Goal: Information Seeking & Learning: Find specific fact

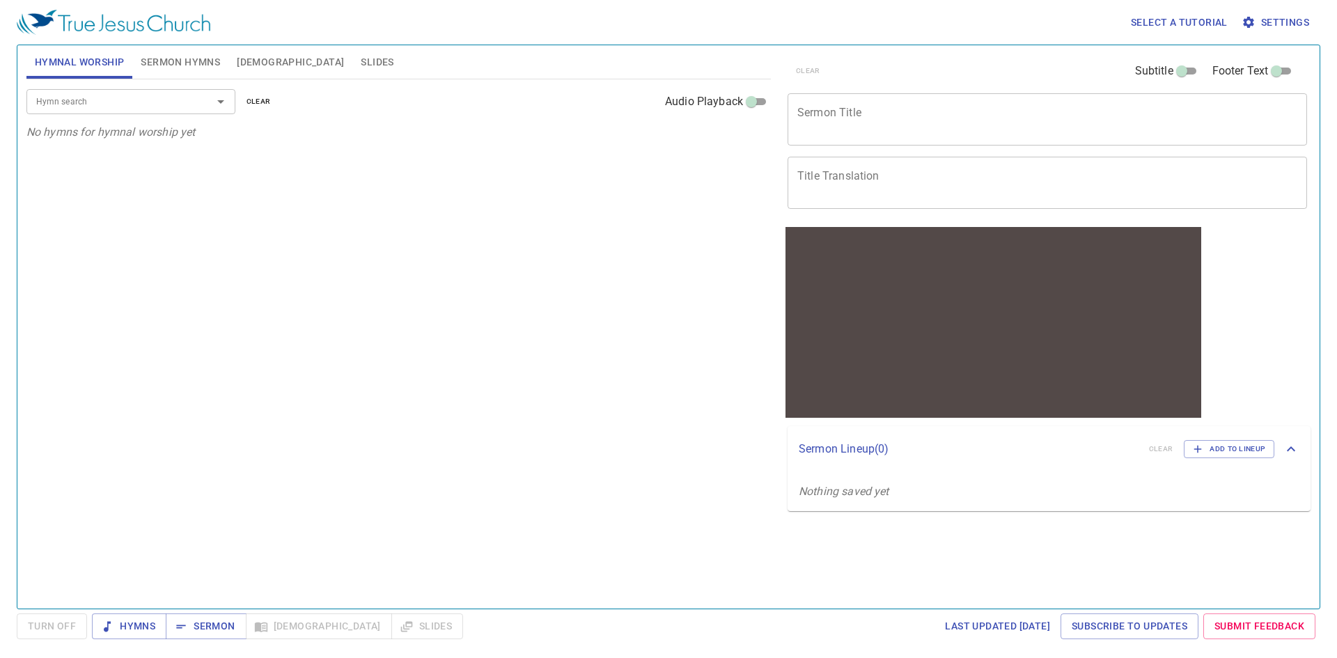
click at [115, 99] on input "Hymn search" at bounding box center [110, 101] width 159 height 16
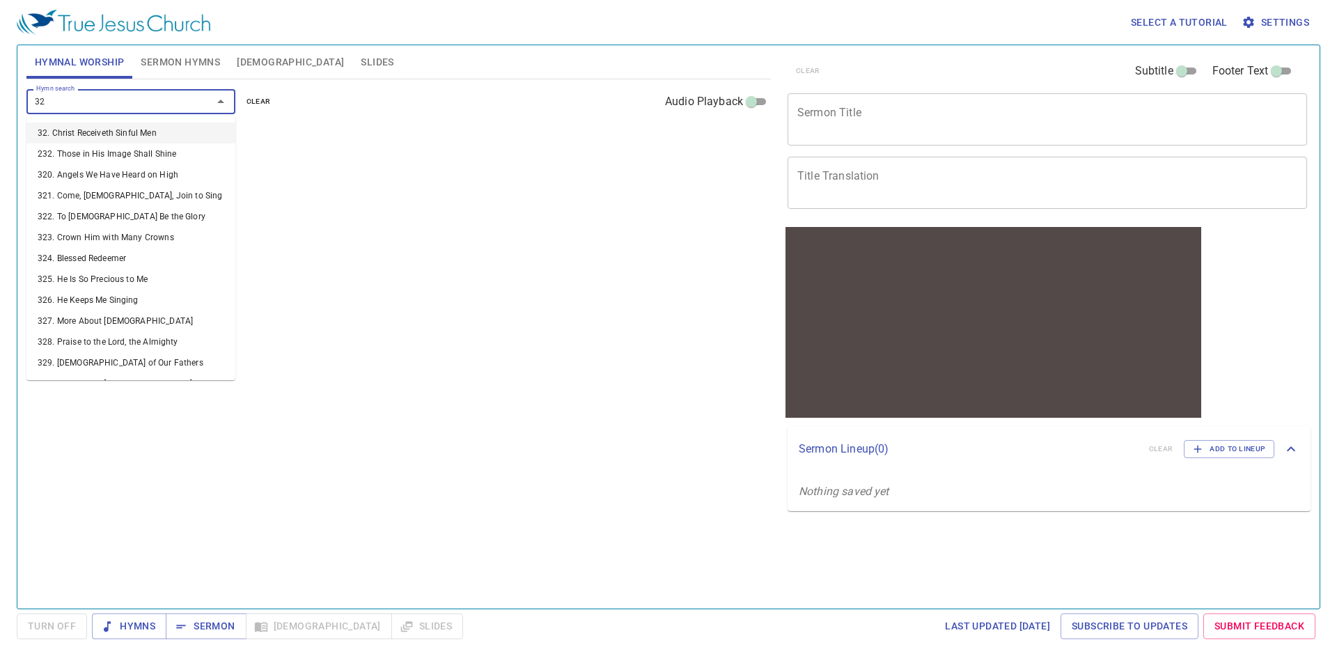
type input "322"
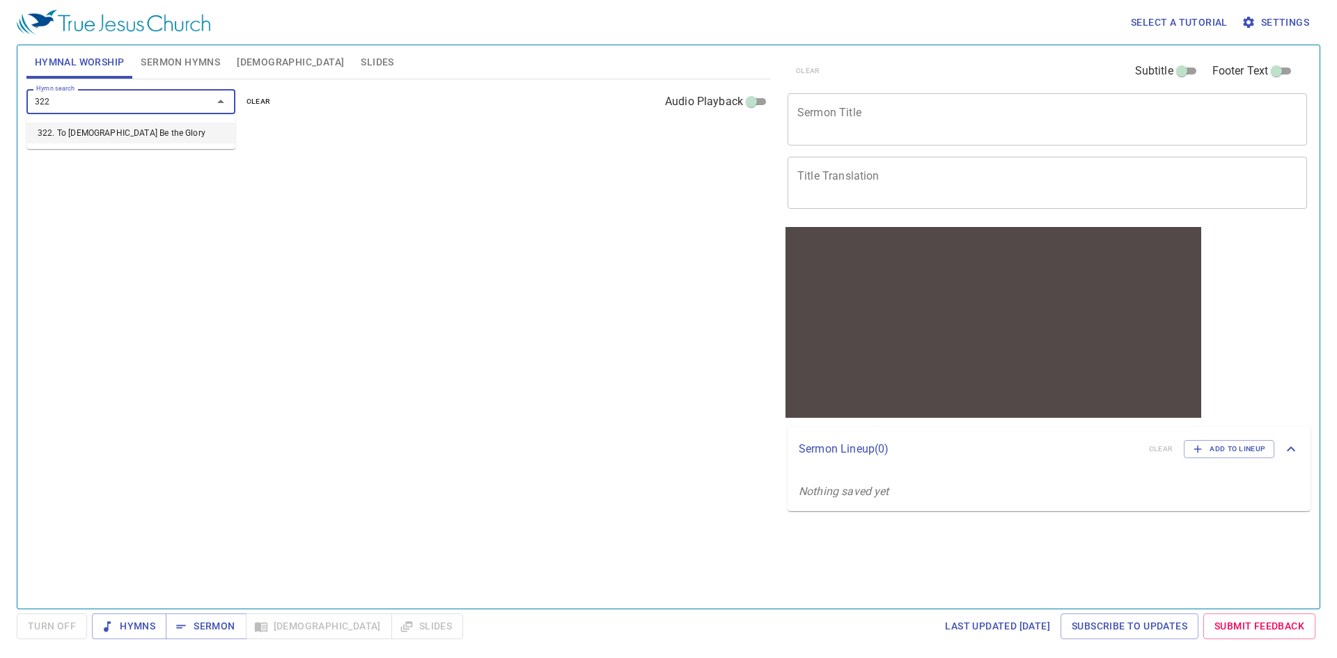
click at [125, 132] on li "322. To [DEMOGRAPHIC_DATA] Be the Glory" at bounding box center [130, 133] width 209 height 21
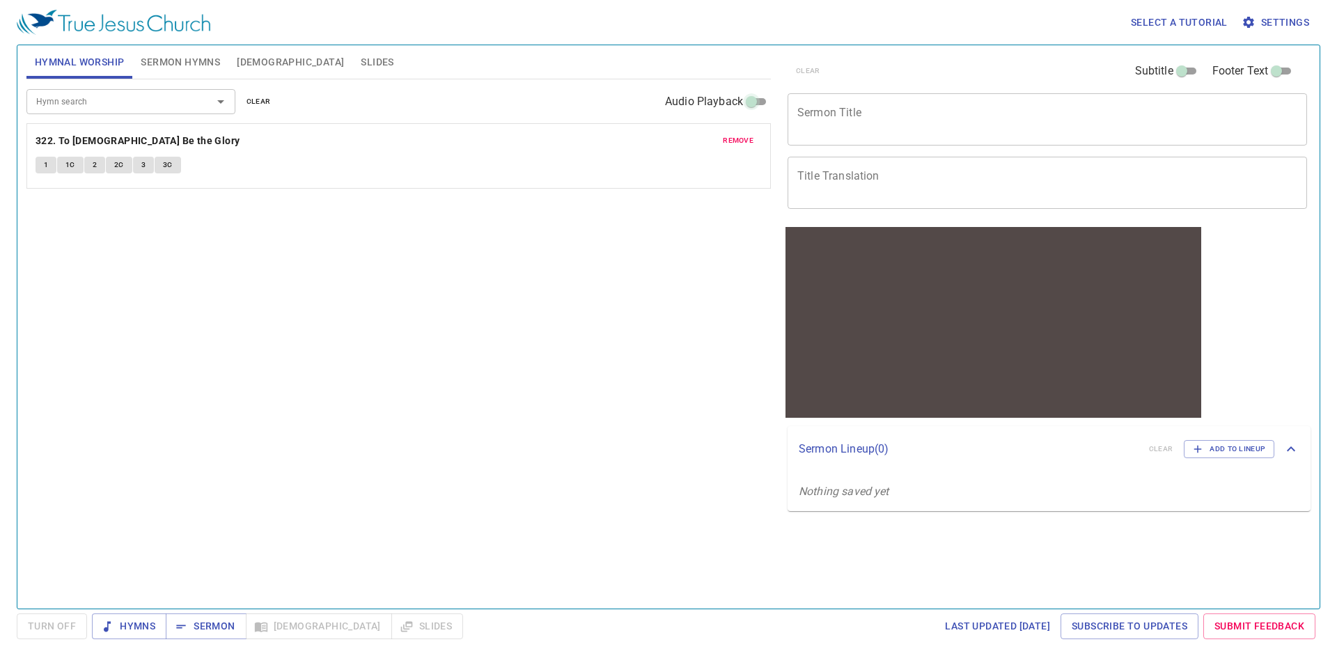
click at [657, 103] on input "Audio Playback" at bounding box center [751, 104] width 50 height 17
checkbox input "true"
select select "1"
click at [657, 18] on icon "button" at bounding box center [1248, 22] width 14 height 14
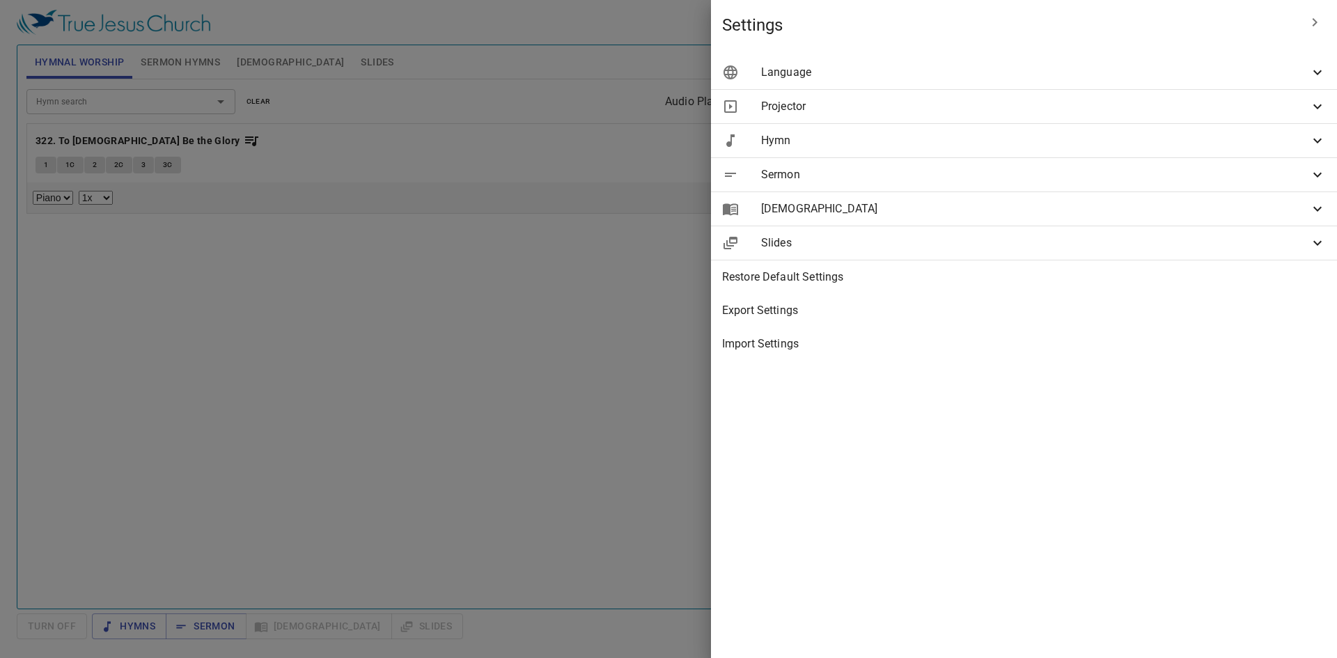
drag, startPoint x: 61, startPoint y: 231, endPoint x: 49, endPoint y: 205, distance: 28.3
click at [61, 231] on div at bounding box center [668, 329] width 1337 height 658
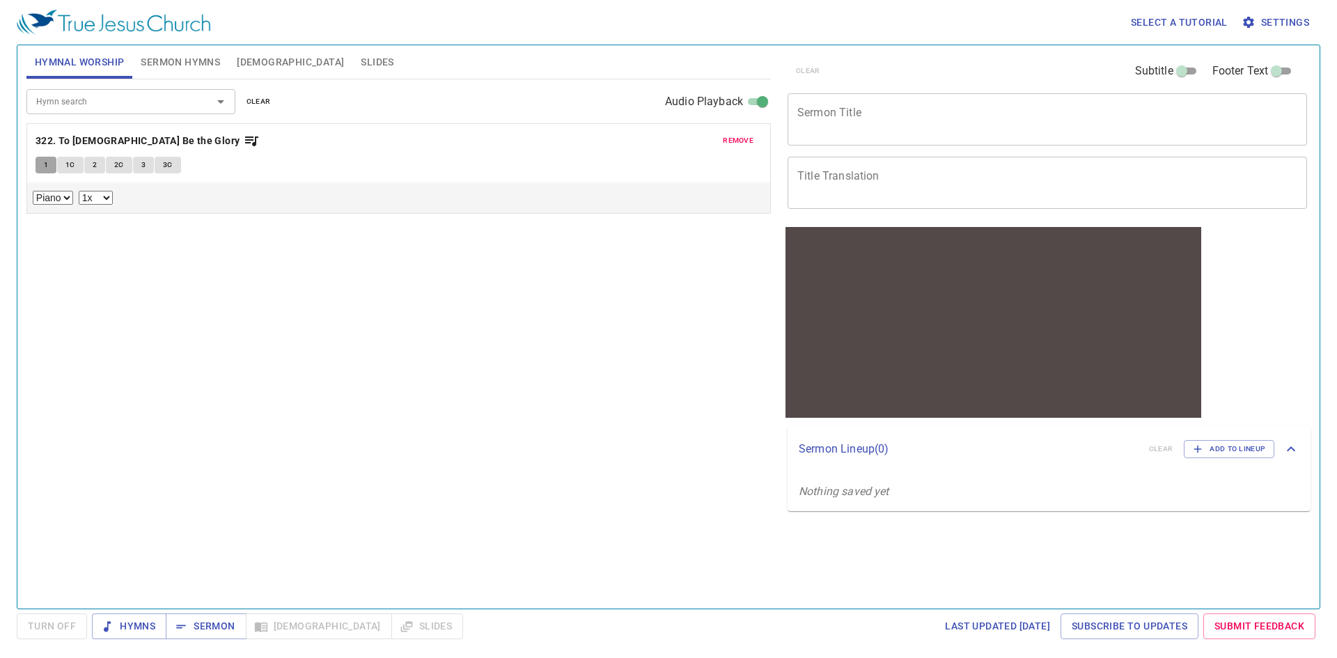
click at [41, 159] on button "1" at bounding box center [46, 165] width 21 height 17
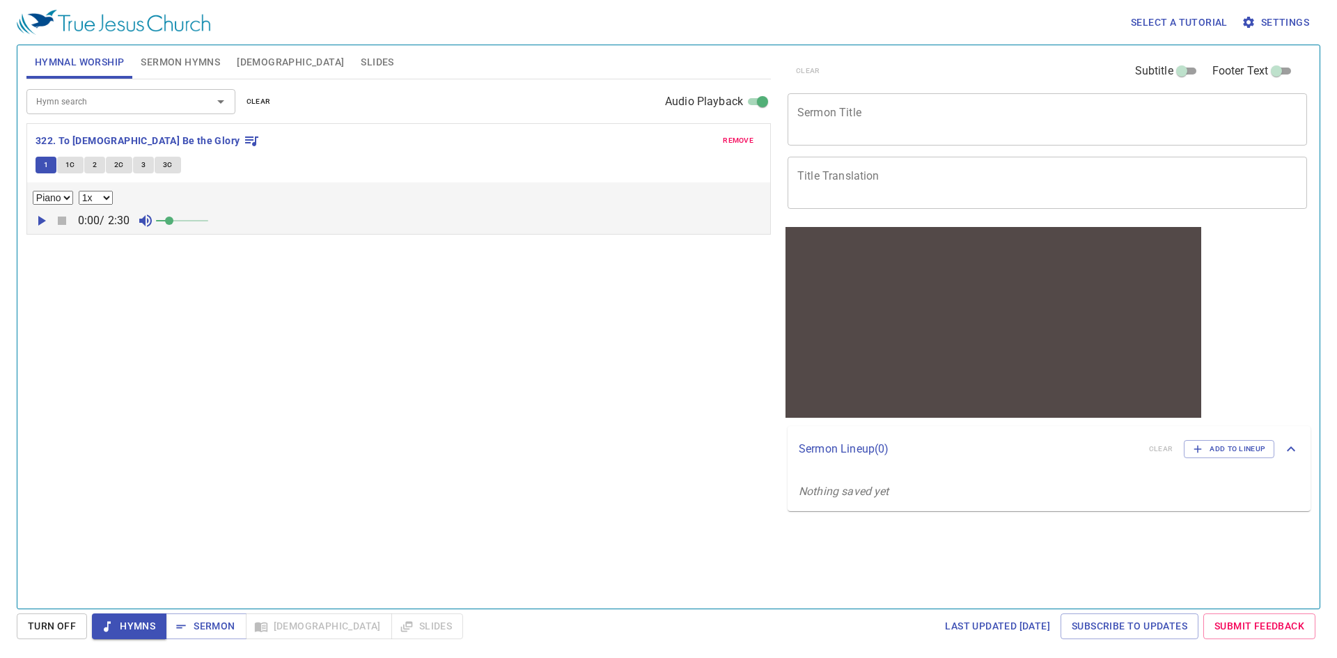
click at [98, 165] on button "2" at bounding box center [94, 165] width 21 height 17
click at [66, 166] on span "1C" at bounding box center [70, 165] width 10 height 13
click at [74, 170] on span "1C" at bounding box center [70, 165] width 10 height 13
click at [42, 162] on button "1" at bounding box center [46, 165] width 21 height 17
click at [93, 165] on span "2" at bounding box center [95, 165] width 4 height 13
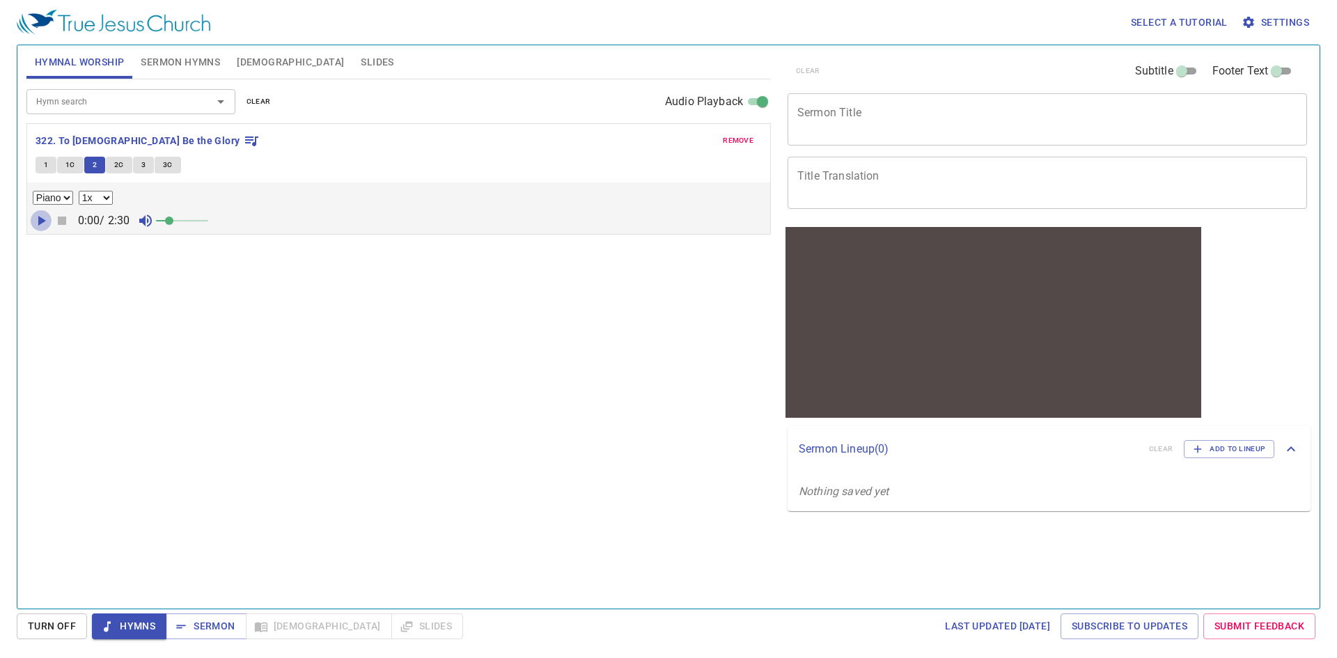
click at [40, 218] on icon "button" at bounding box center [42, 221] width 8 height 10
click at [175, 167] on button "3C" at bounding box center [168, 165] width 26 height 17
click at [61, 223] on icon "button" at bounding box center [62, 220] width 8 height 8
click at [95, 104] on input "Hymn search" at bounding box center [110, 101] width 159 height 16
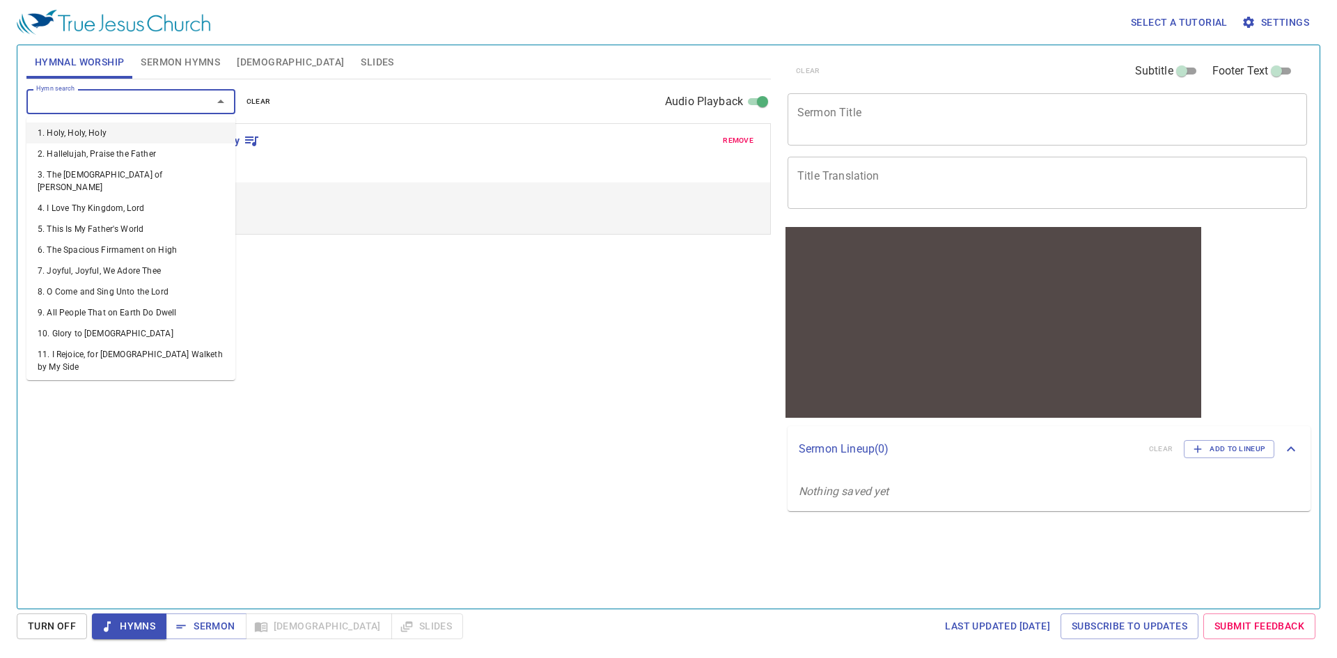
click at [95, 104] on input "Hymn search" at bounding box center [110, 101] width 159 height 16
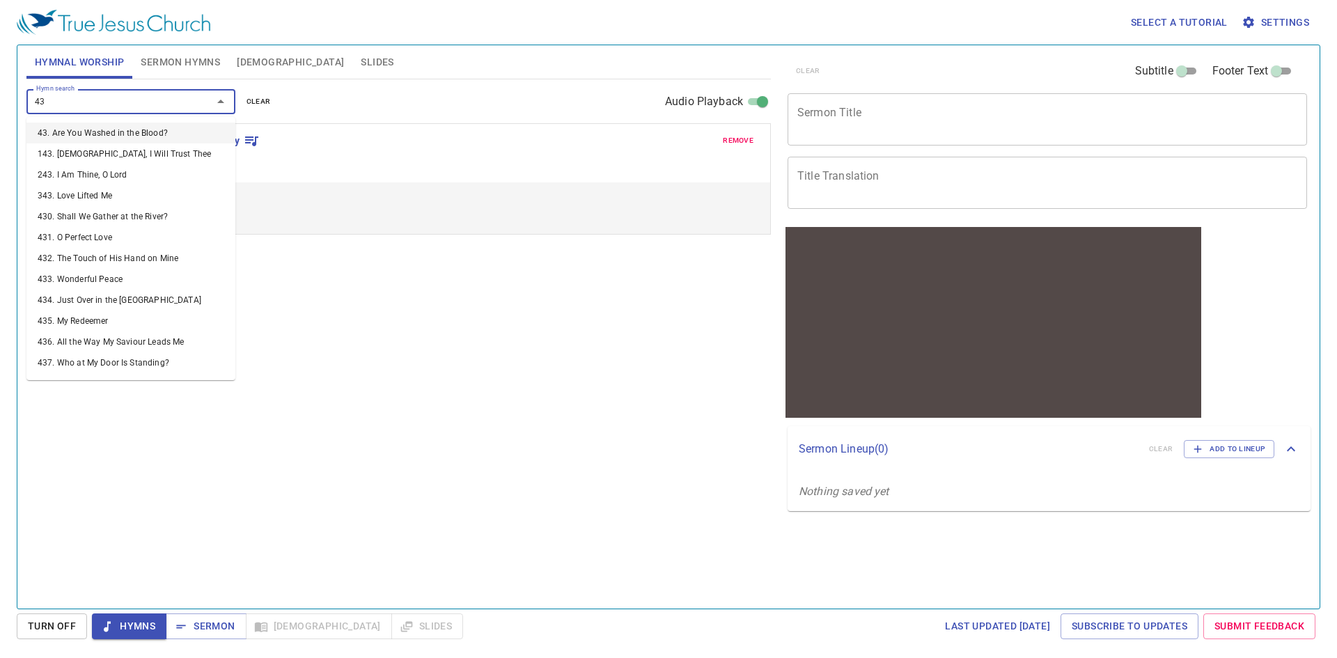
type input "439"
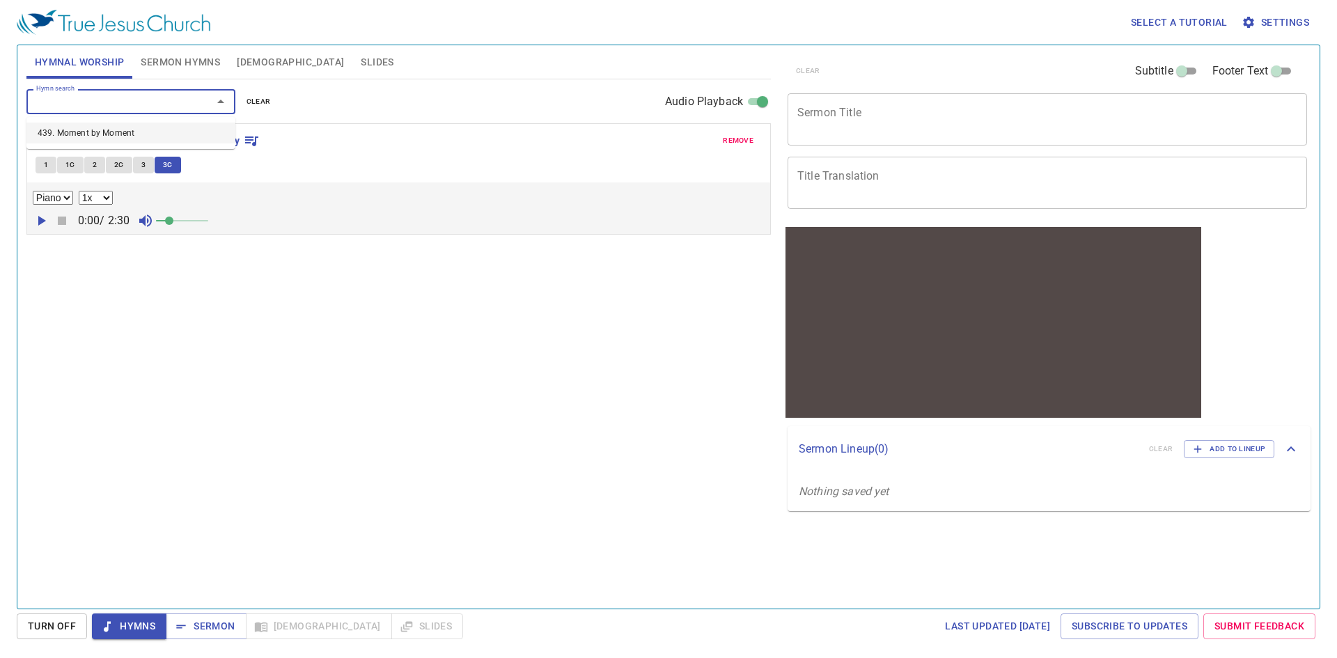
select select "1"
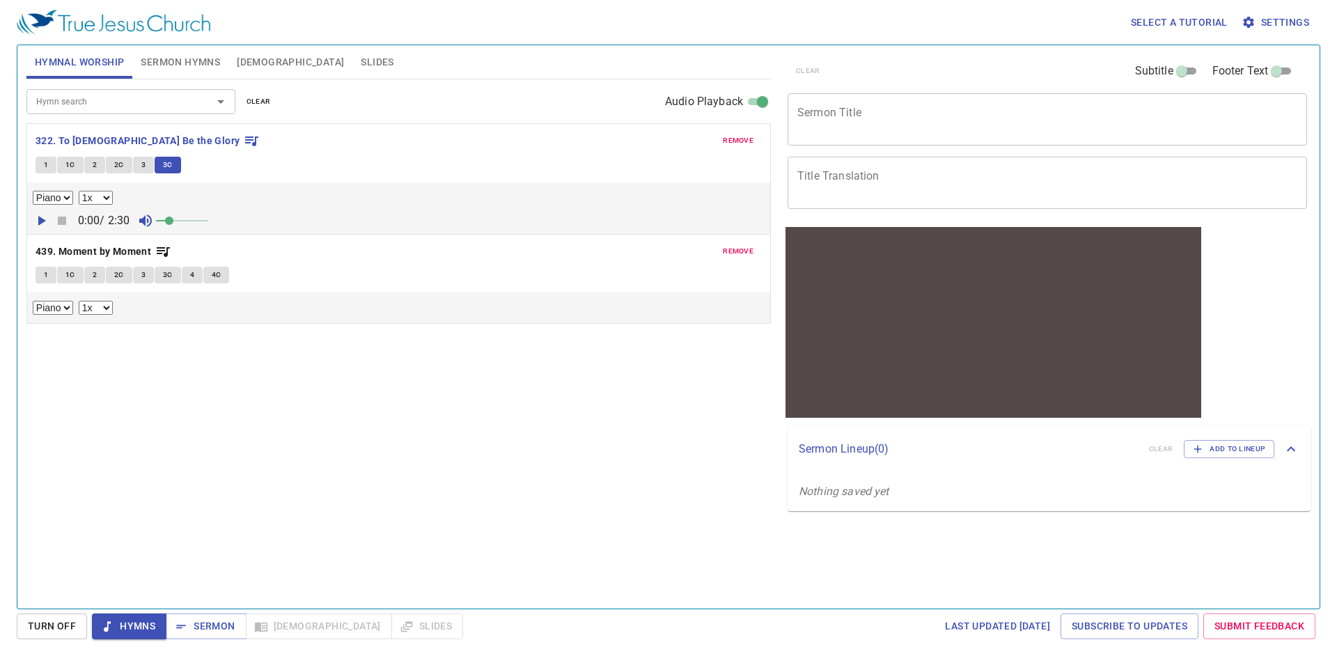
click at [174, 102] on input "Hymn search" at bounding box center [110, 101] width 159 height 16
type input "439"
click at [657, 134] on button "remove" at bounding box center [737, 140] width 47 height 17
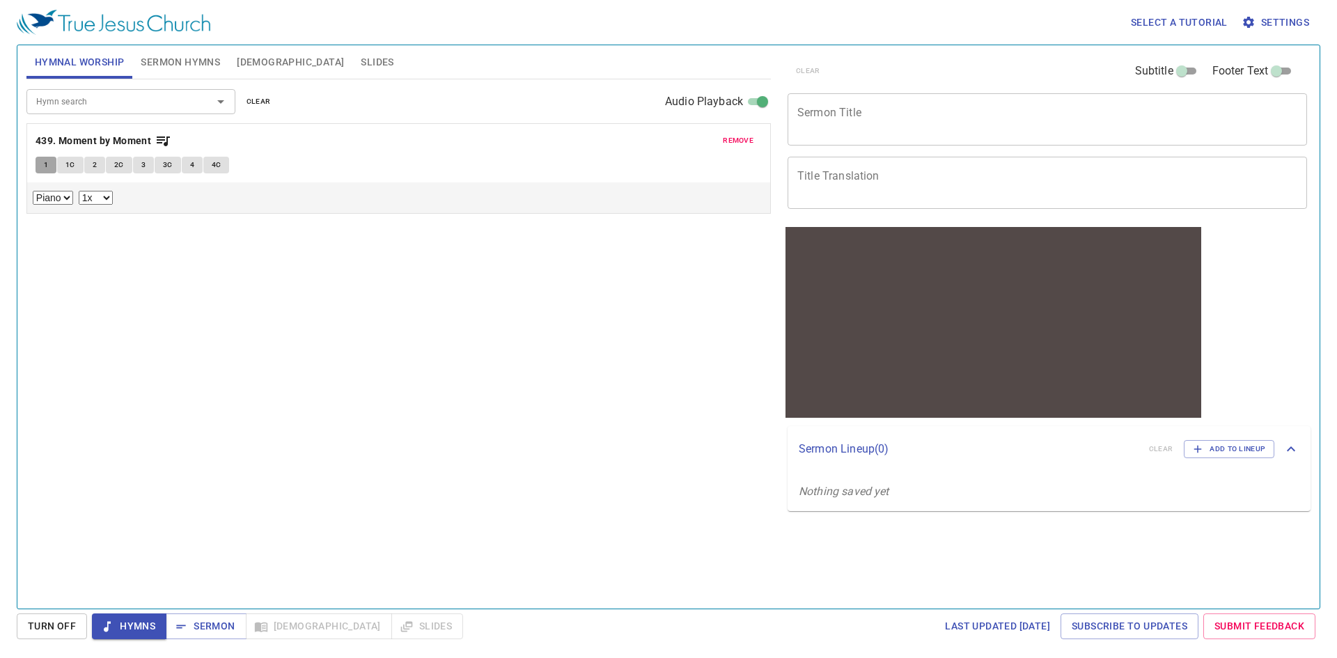
click at [41, 159] on button "1" at bounding box center [46, 165] width 21 height 17
click at [68, 164] on span "1C" at bounding box center [70, 165] width 10 height 13
click at [95, 166] on span "2" at bounding box center [95, 165] width 4 height 13
click at [191, 165] on span "4" at bounding box center [192, 165] width 4 height 13
click at [90, 98] on input "Hymn search" at bounding box center [110, 101] width 159 height 16
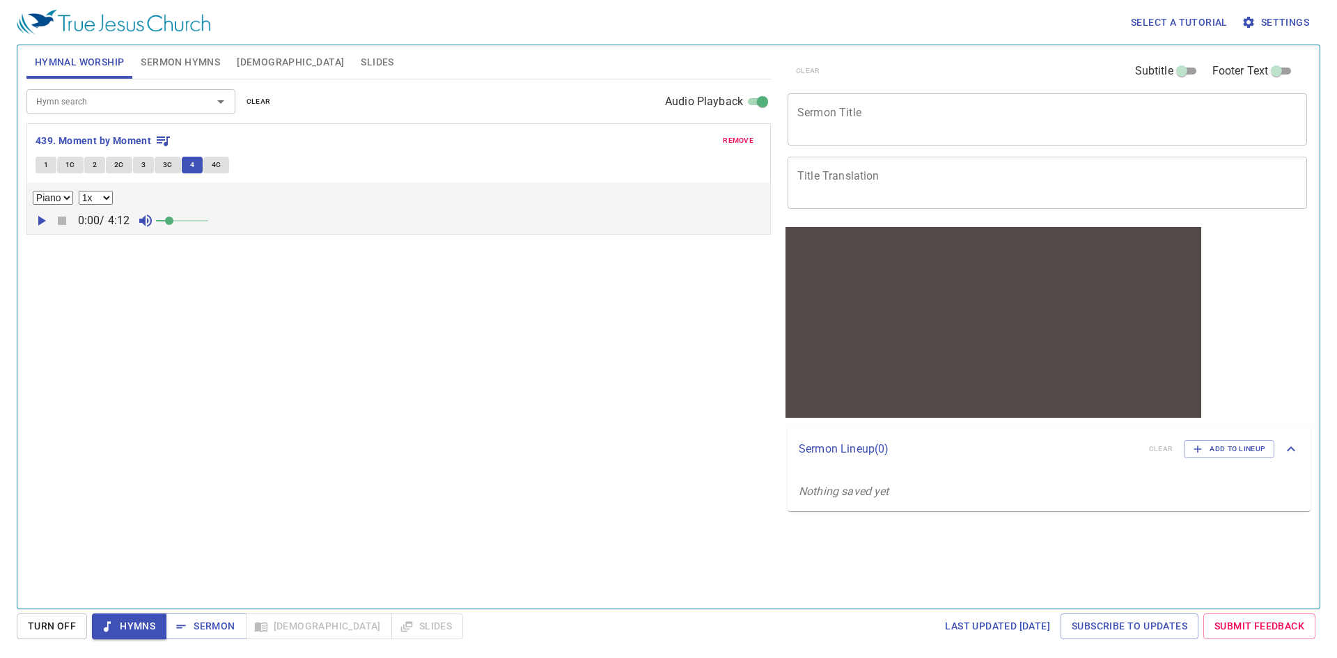
click at [69, 109] on input "Hymn search" at bounding box center [110, 101] width 159 height 16
type input "379"
click at [657, 141] on span "remove" at bounding box center [738, 140] width 31 height 13
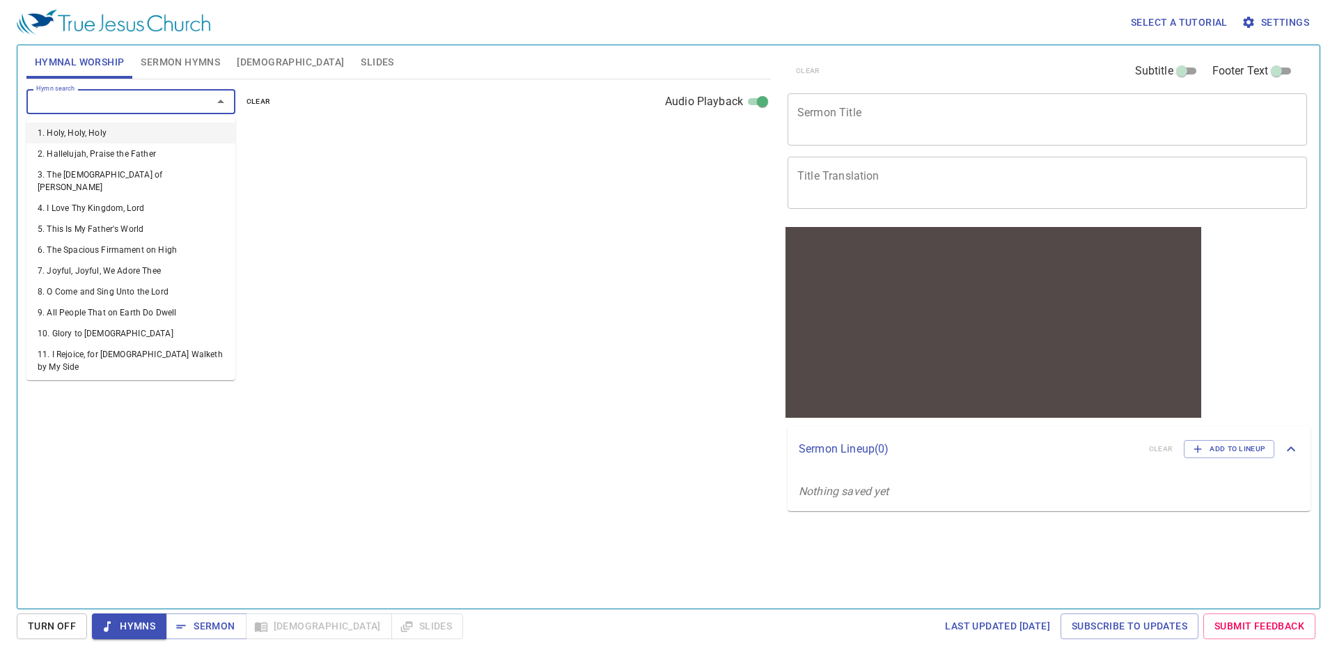
click at [58, 103] on input "Hymn search" at bounding box center [110, 101] width 159 height 16
type input "379"
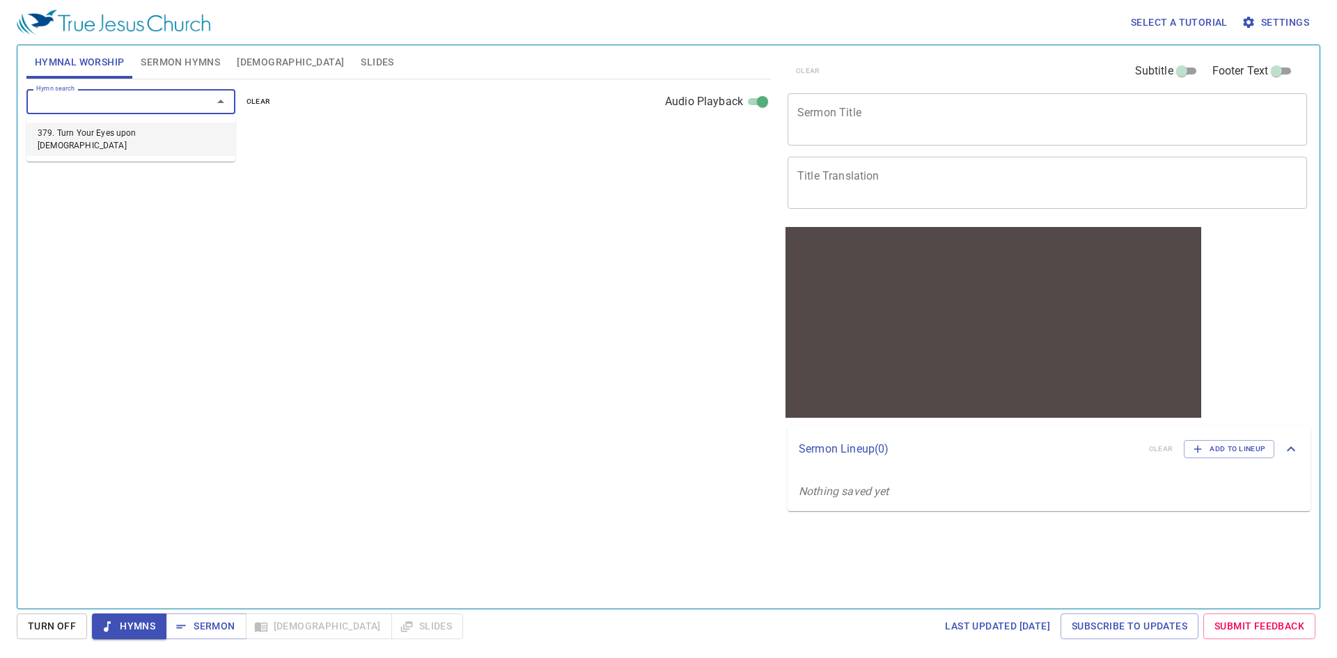
select select "1"
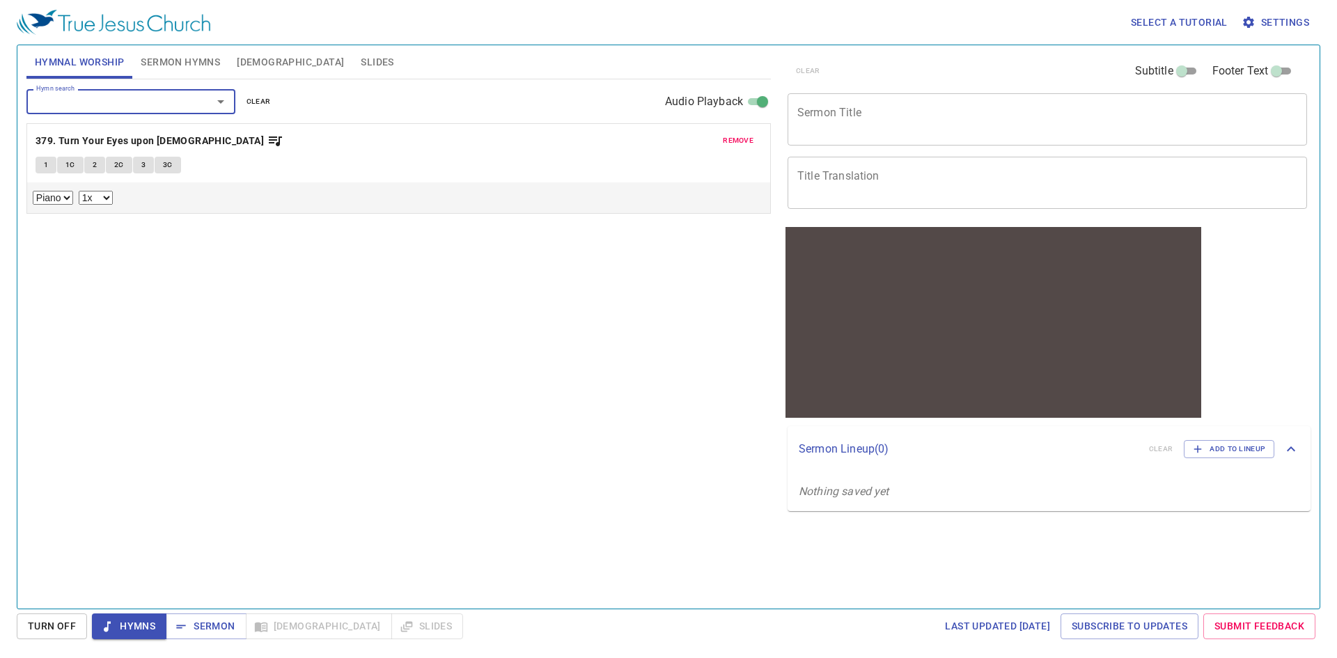
click at [40, 164] on button "1" at bounding box center [46, 165] width 21 height 17
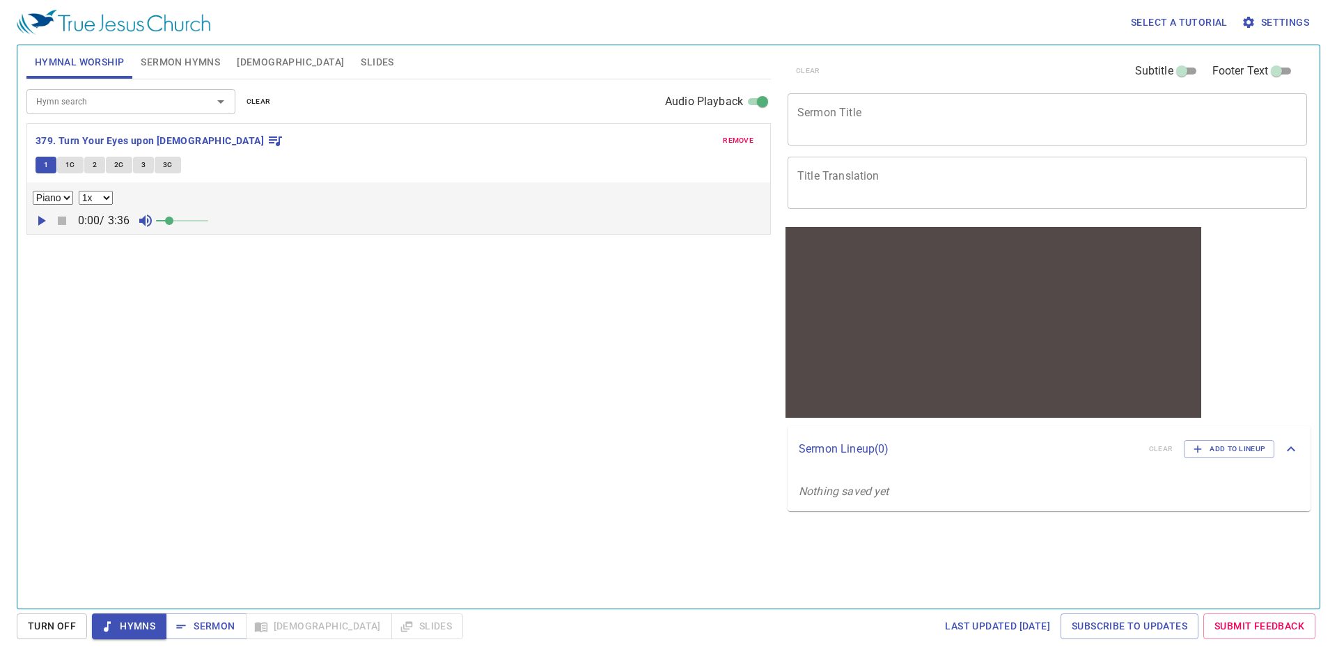
click at [74, 102] on input "Hymn search" at bounding box center [110, 101] width 159 height 16
type input "501"
click at [657, 139] on span "remove" at bounding box center [738, 140] width 31 height 13
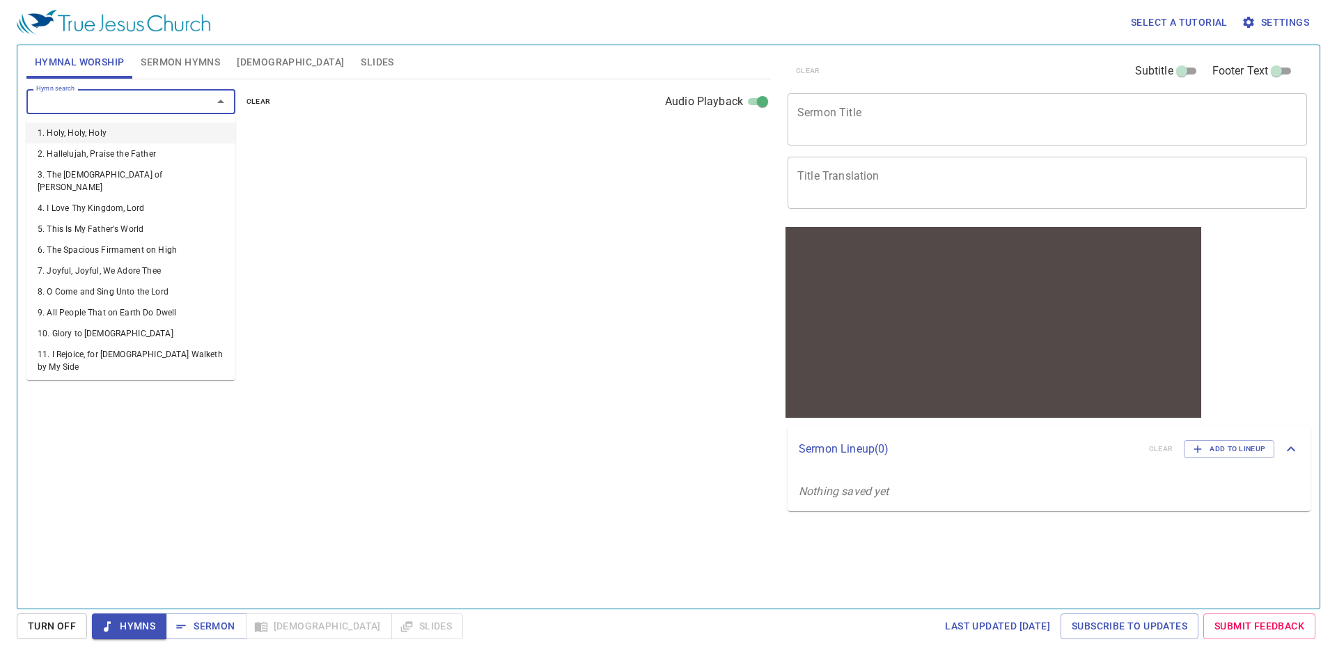
click at [147, 104] on input "Hymn search" at bounding box center [110, 101] width 159 height 16
type input "501"
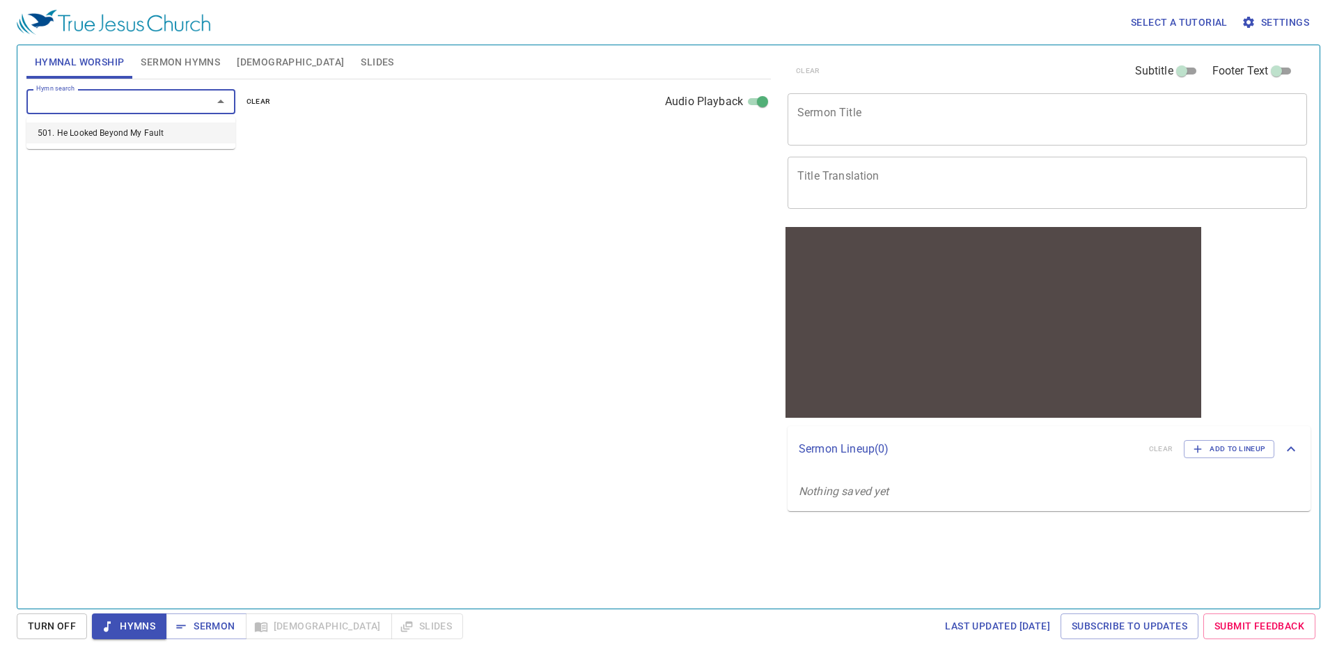
select select "1"
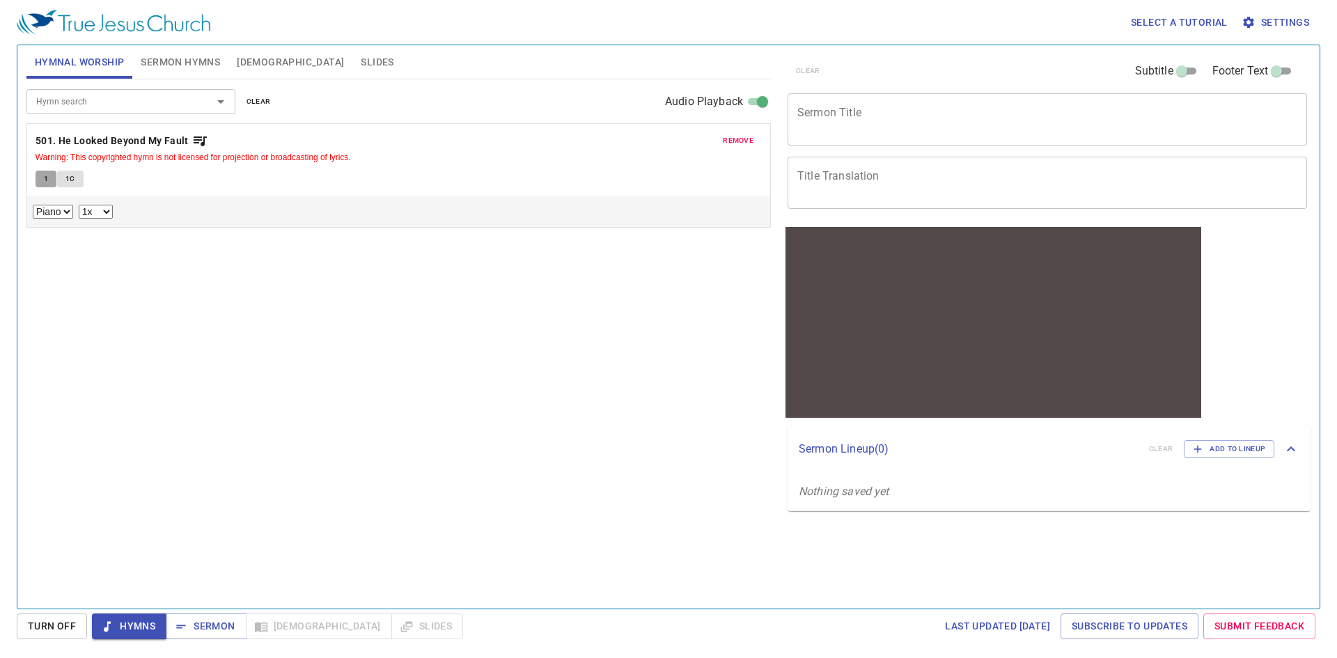
click at [45, 177] on span "1" at bounding box center [46, 179] width 4 height 13
click at [40, 242] on icon "button" at bounding box center [41, 234] width 17 height 17
click at [61, 238] on icon "button" at bounding box center [62, 234] width 8 height 8
